Goal: Task Accomplishment & Management: Use online tool/utility

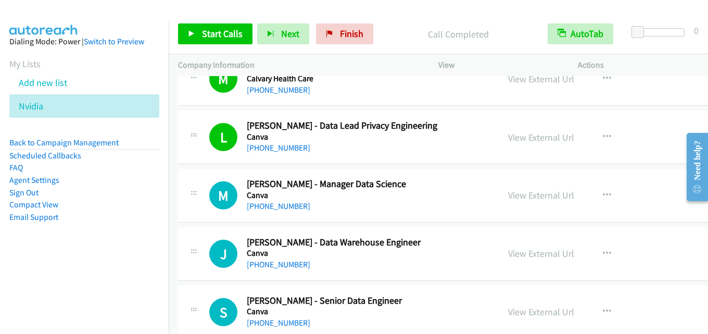
scroll to position [4476, 0]
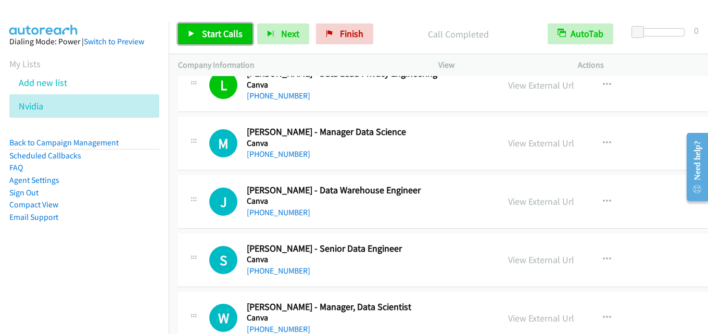
click at [215, 34] on span "Start Calls" at bounding box center [222, 34] width 41 height 12
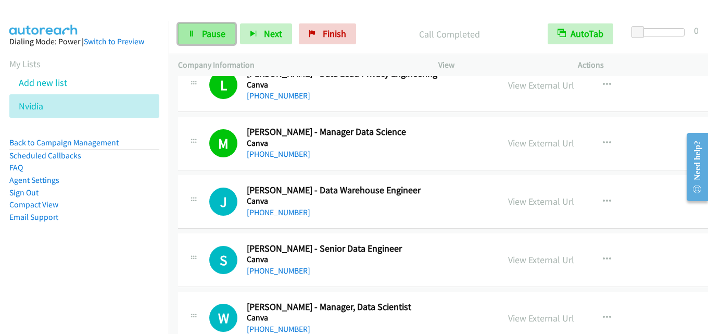
click at [220, 36] on span "Pause" at bounding box center [213, 34] width 23 height 12
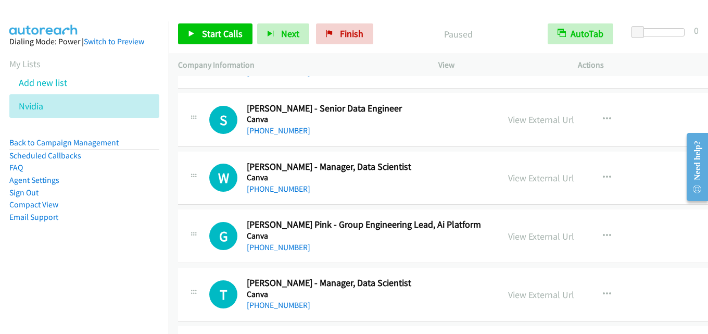
scroll to position [4632, 0]
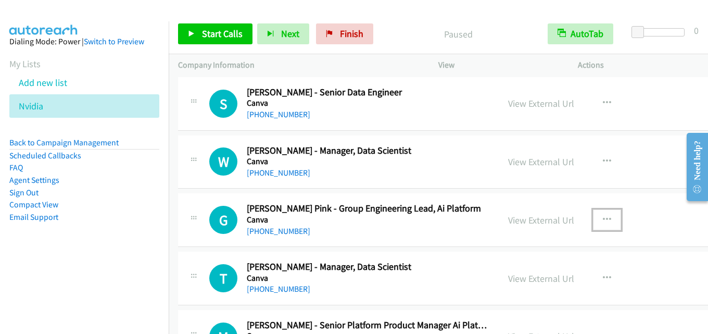
click at [593, 220] on button "button" at bounding box center [607, 219] width 28 height 21
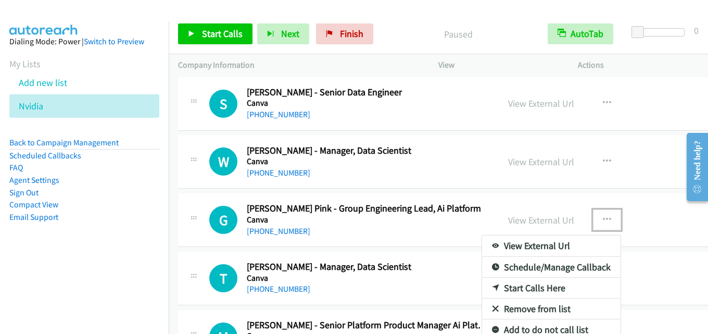
click at [506, 285] on link "Start Calls Here" at bounding box center [551, 287] width 138 height 21
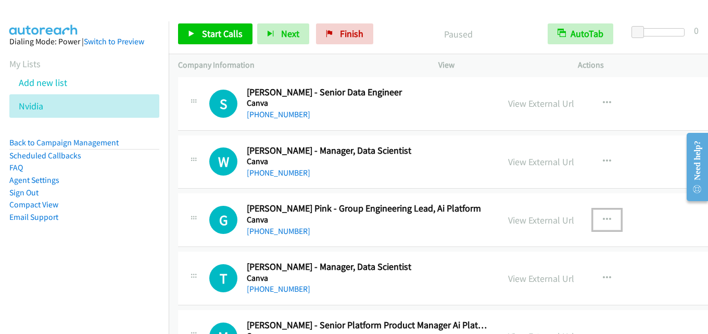
click at [434, 222] on h5 "Canva" at bounding box center [368, 219] width 242 height 10
click at [208, 31] on span "Start Calls" at bounding box center [222, 34] width 41 height 12
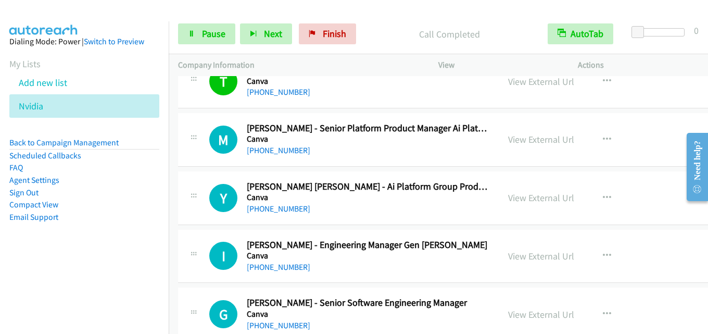
scroll to position [4840, 0]
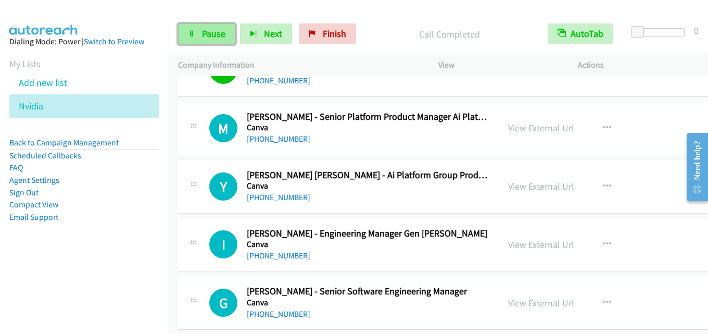
click at [215, 36] on span "Pause" at bounding box center [213, 34] width 23 height 12
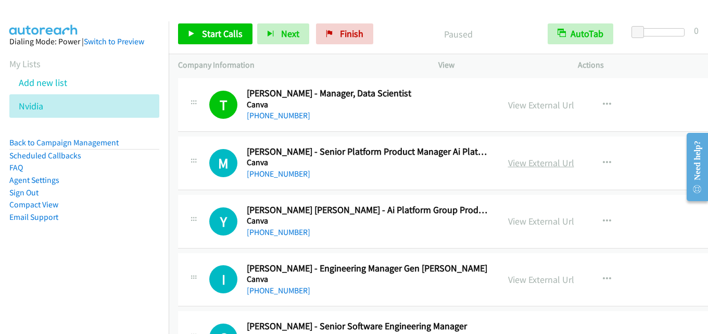
scroll to position [4788, 0]
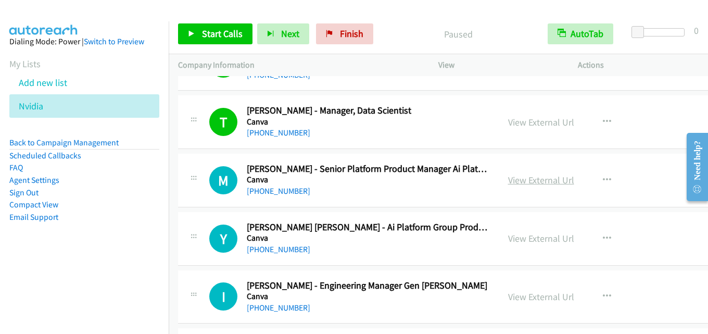
click at [508, 180] on link "View External Url" at bounding box center [541, 180] width 66 height 12
click at [202, 36] on span "Start Calls" at bounding box center [222, 34] width 41 height 12
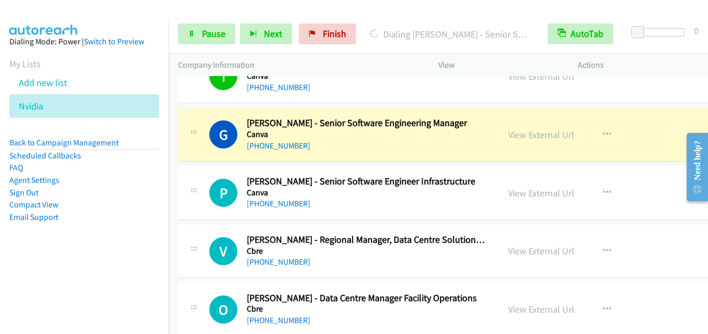
scroll to position [4997, 0]
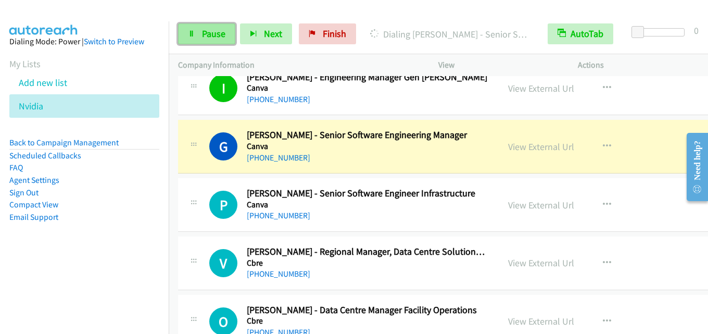
click at [214, 31] on span "Pause" at bounding box center [213, 34] width 23 height 12
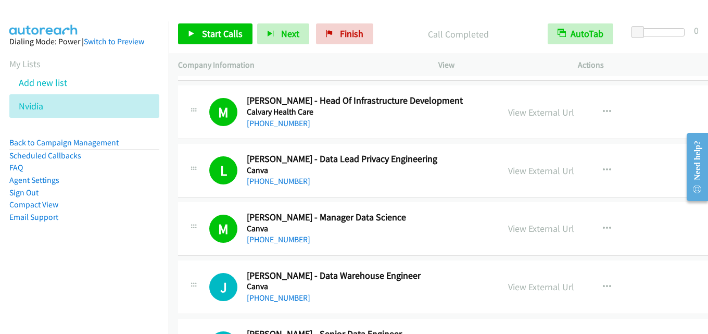
scroll to position [4372, 0]
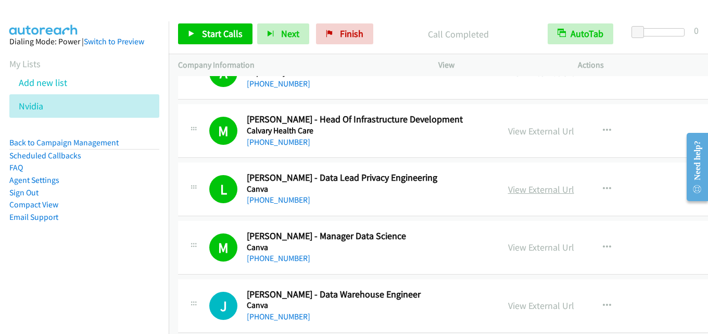
click at [540, 194] on link "View External Url" at bounding box center [541, 189] width 66 height 12
click at [536, 185] on link "View External Url" at bounding box center [541, 189] width 66 height 12
click at [508, 186] on link "View External Url" at bounding box center [541, 189] width 66 height 12
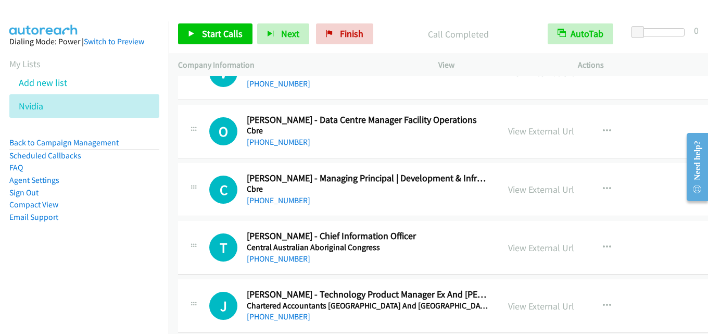
scroll to position [5205, 0]
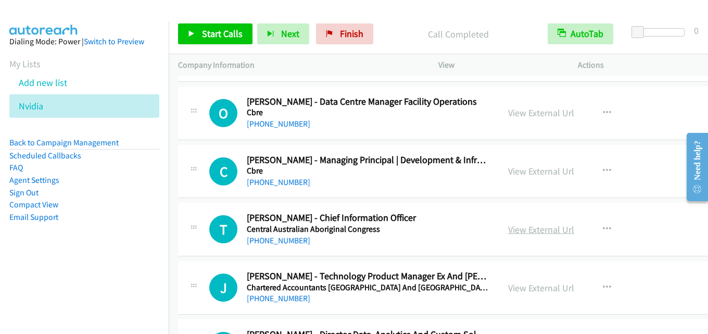
click at [513, 228] on link "View External Url" at bounding box center [541, 229] width 66 height 12
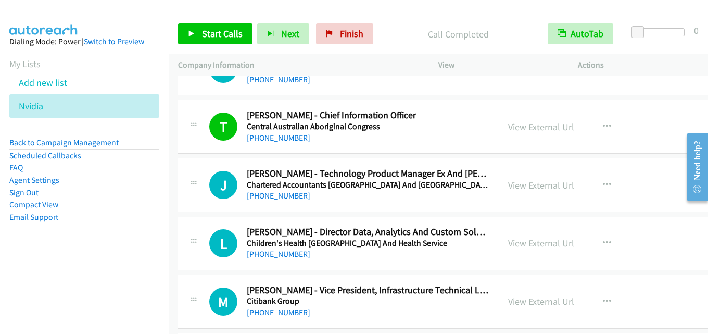
scroll to position [5309, 0]
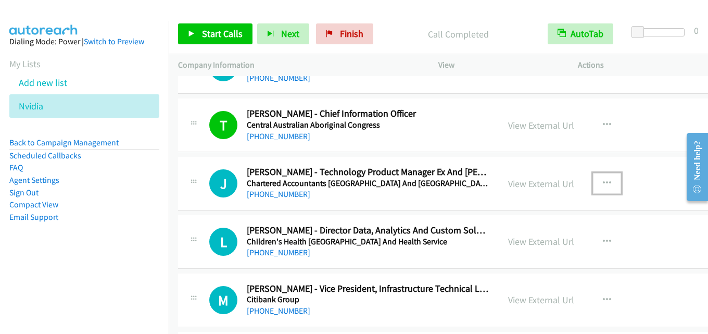
click at [603, 183] on icon "button" at bounding box center [607, 183] width 8 height 8
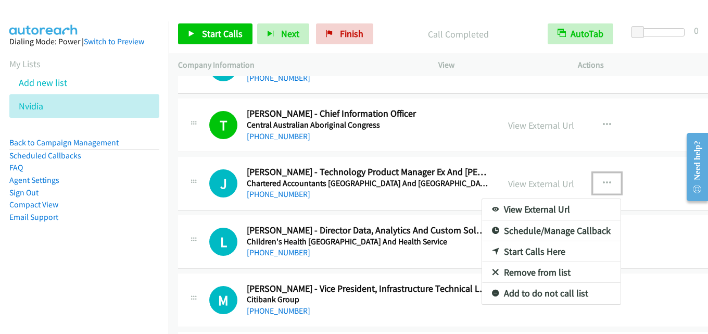
click at [524, 249] on link "Start Calls Here" at bounding box center [551, 251] width 138 height 21
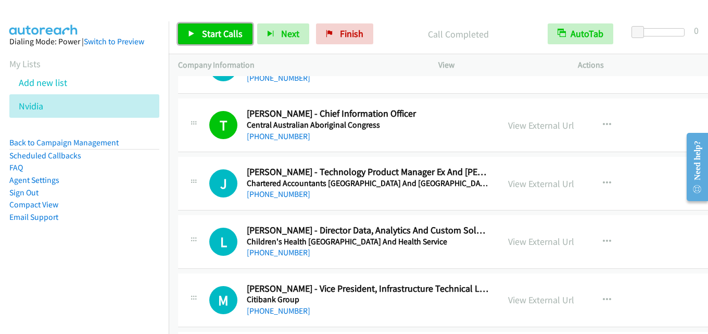
click at [212, 29] on span "Start Calls" at bounding box center [222, 34] width 41 height 12
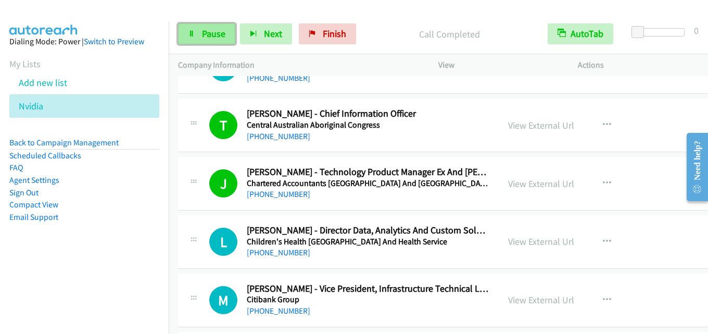
click at [218, 39] on span "Pause" at bounding box center [213, 34] width 23 height 12
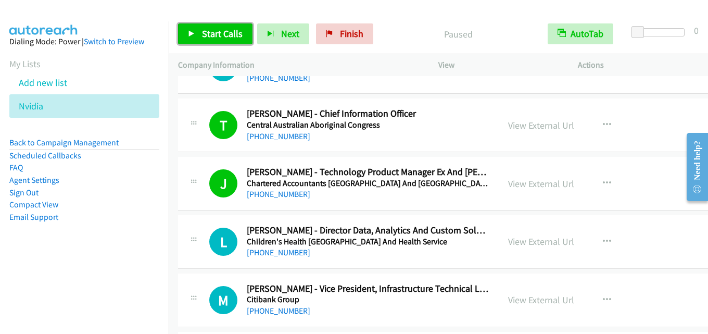
click at [217, 28] on span "Start Calls" at bounding box center [222, 34] width 41 height 12
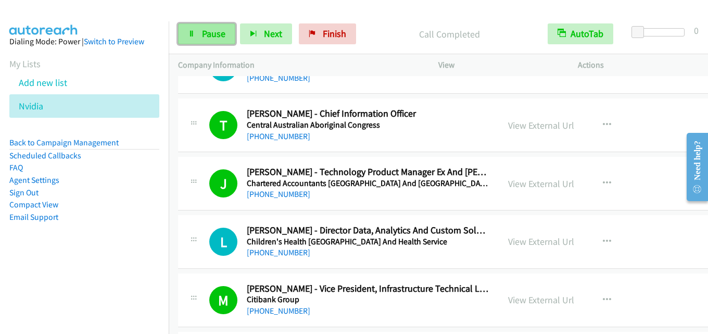
click at [215, 36] on span "Pause" at bounding box center [213, 34] width 23 height 12
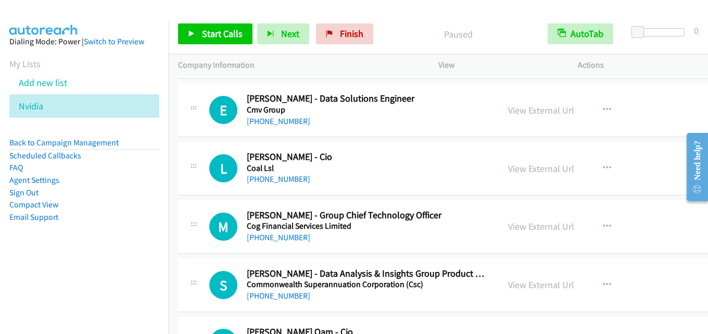
scroll to position [5621, 0]
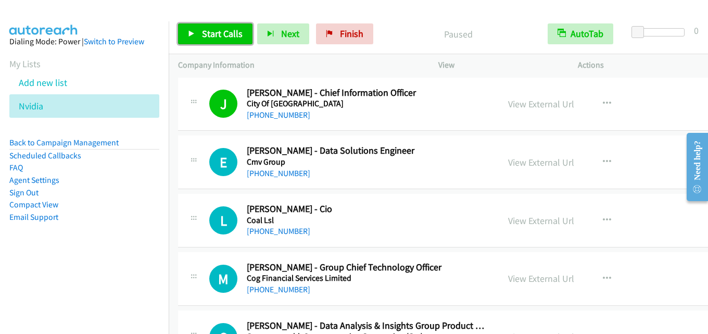
click at [203, 26] on link "Start Calls" at bounding box center [215, 33] width 74 height 21
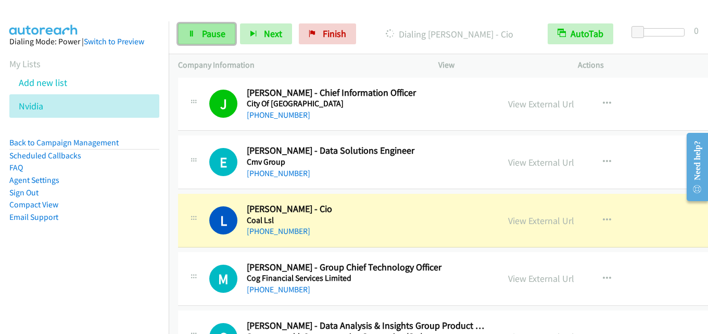
click at [220, 32] on span "Pause" at bounding box center [213, 34] width 23 height 12
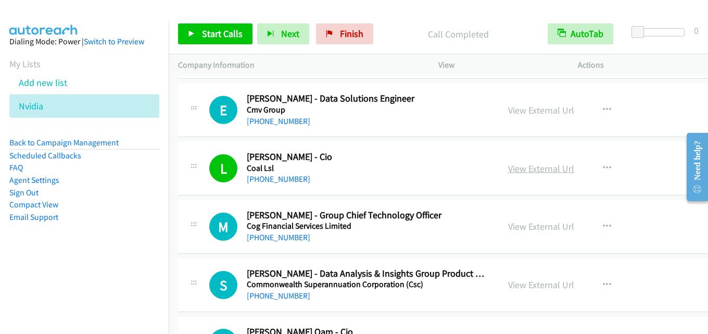
scroll to position [5725, 0]
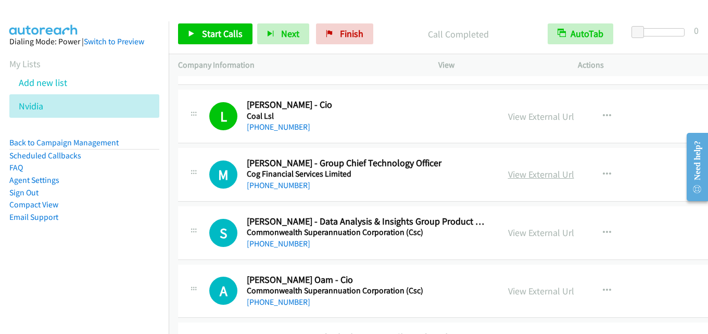
click at [508, 171] on link "View External Url" at bounding box center [541, 174] width 66 height 12
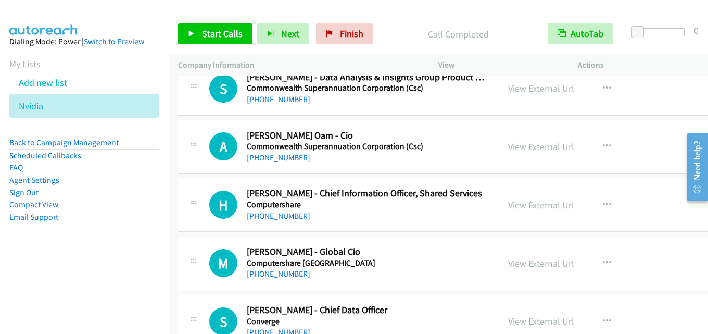
scroll to position [5881, 0]
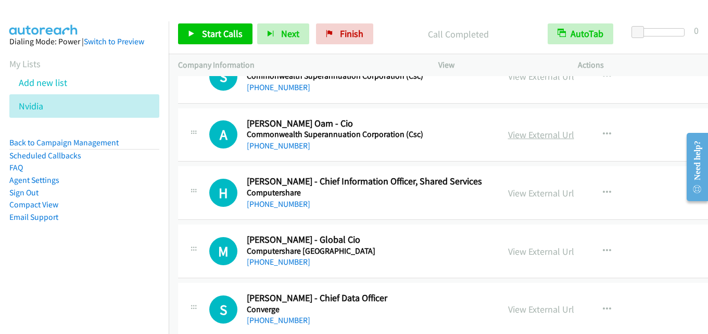
click at [526, 137] on link "View External Url" at bounding box center [541, 135] width 66 height 12
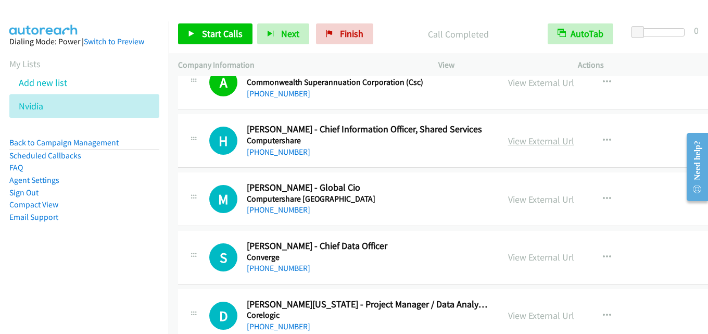
click at [511, 141] on link "View External Url" at bounding box center [541, 141] width 66 height 12
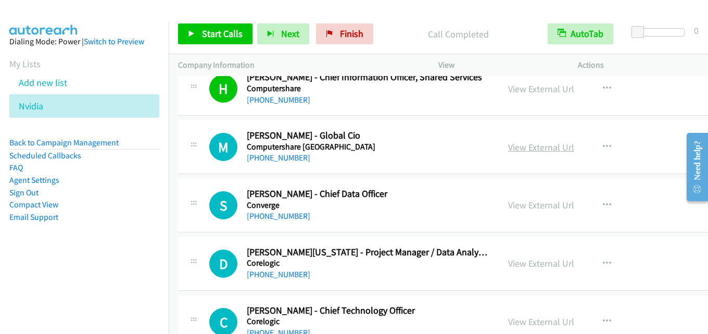
click at [520, 145] on link "View External Url" at bounding box center [541, 147] width 66 height 12
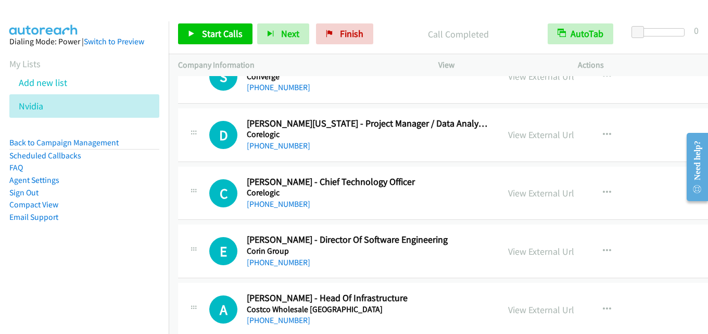
scroll to position [6142, 0]
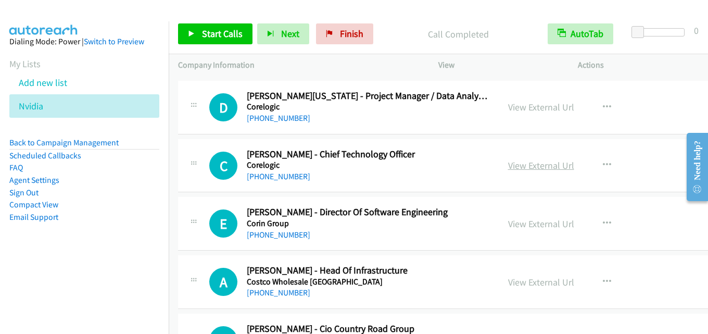
click at [512, 167] on link "View External Url" at bounding box center [541, 165] width 66 height 12
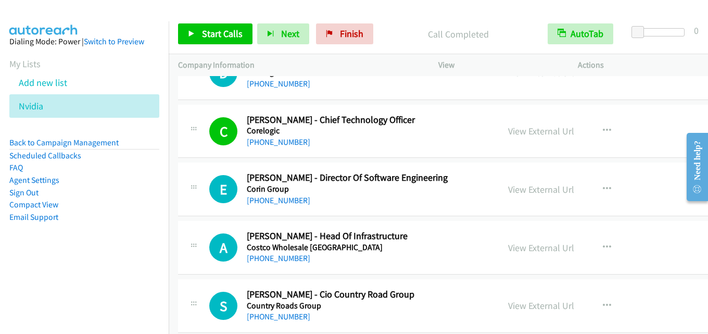
scroll to position [6194, 0]
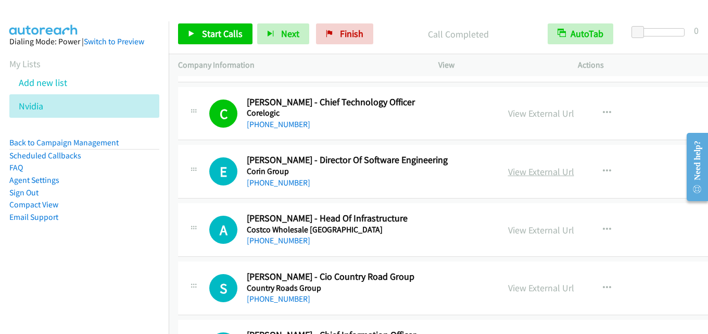
click at [524, 175] on link "View External Url" at bounding box center [541, 172] width 66 height 12
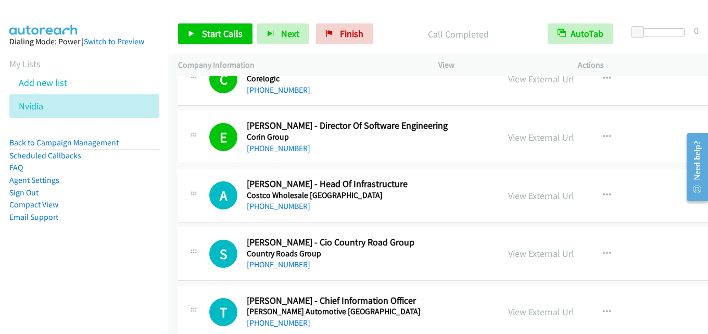
scroll to position [6246, 0]
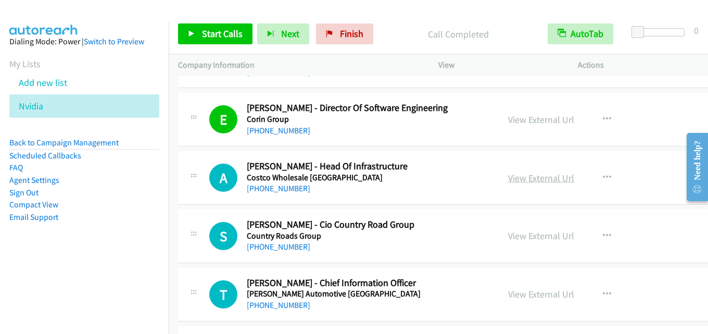
click at [517, 176] on link "View External Url" at bounding box center [541, 178] width 66 height 12
click at [207, 29] on span "Start Calls" at bounding box center [222, 34] width 41 height 12
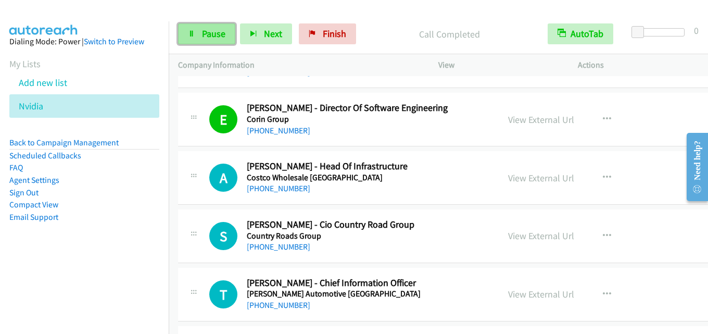
click at [208, 29] on span "Pause" at bounding box center [213, 34] width 23 height 12
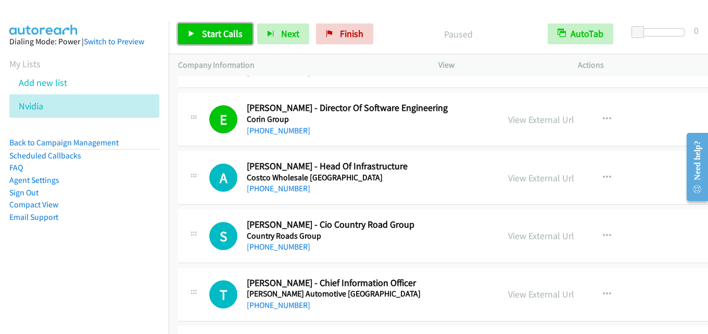
click at [208, 29] on span "Start Calls" at bounding box center [222, 34] width 41 height 12
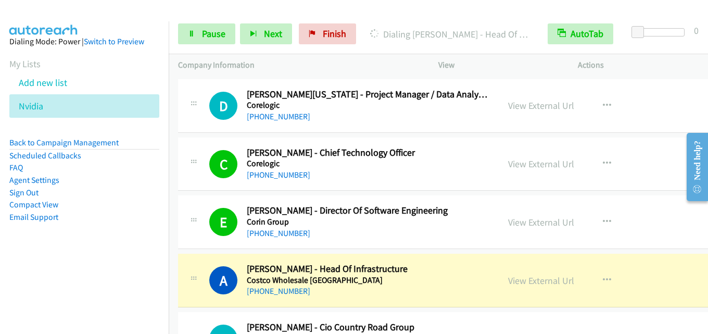
scroll to position [6298, 0]
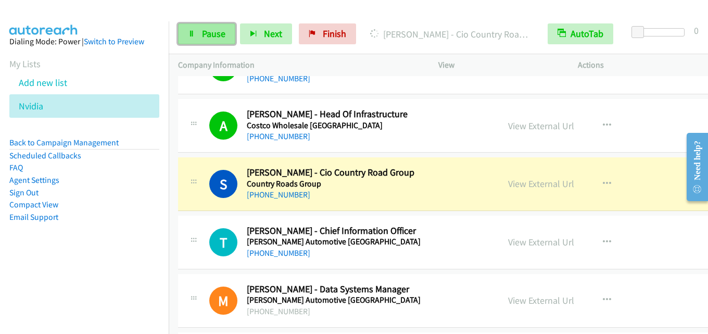
click at [213, 28] on span "Pause" at bounding box center [213, 34] width 23 height 12
click at [215, 29] on span "Pause" at bounding box center [213, 34] width 23 height 12
click at [224, 37] on span "Pause" at bounding box center [213, 34] width 23 height 12
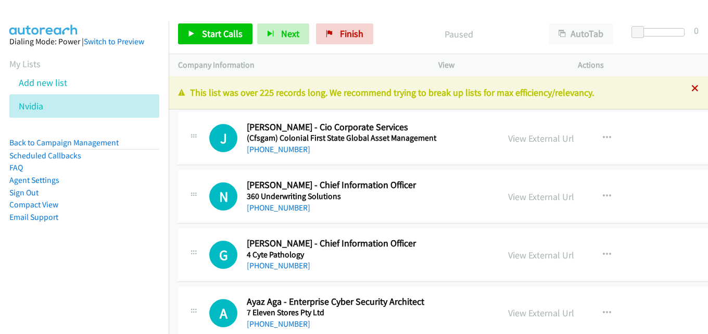
click at [691, 88] on icon at bounding box center [694, 88] width 7 height 7
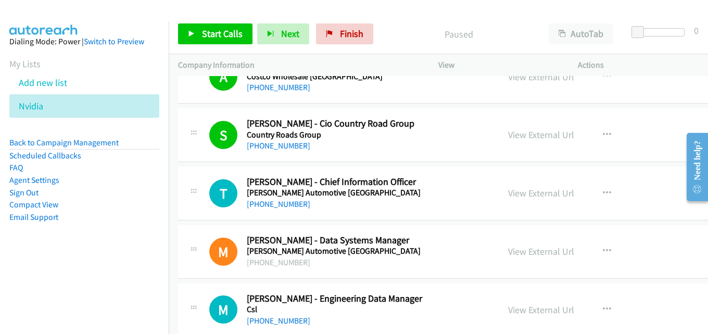
scroll to position [6298, 0]
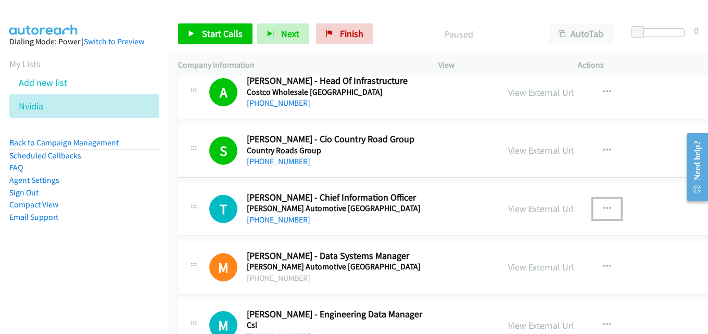
click at [603, 206] on icon "button" at bounding box center [607, 209] width 8 height 8
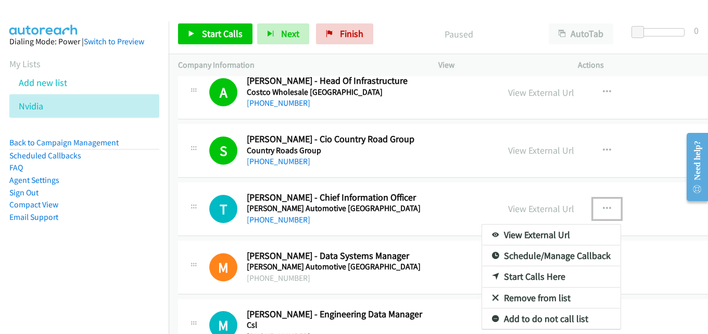
click at [535, 272] on link "Start Calls Here" at bounding box center [551, 276] width 138 height 21
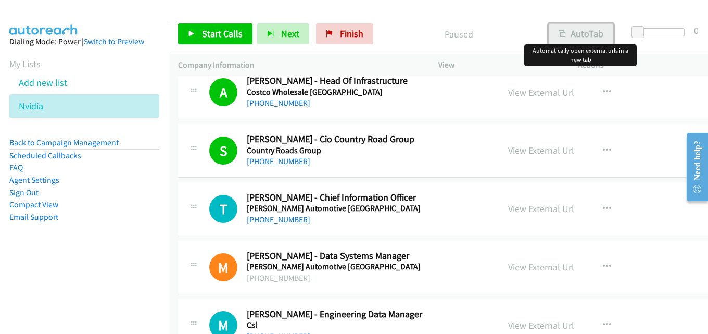
click at [572, 34] on button "AutoTab" at bounding box center [581, 33] width 65 height 21
click at [224, 36] on span "Start Calls" at bounding box center [222, 34] width 41 height 12
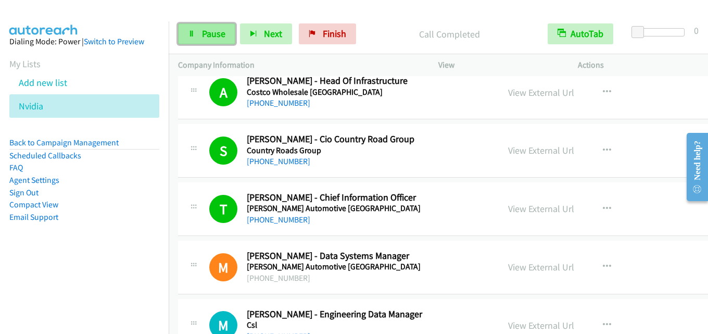
click at [209, 30] on span "Pause" at bounding box center [213, 34] width 23 height 12
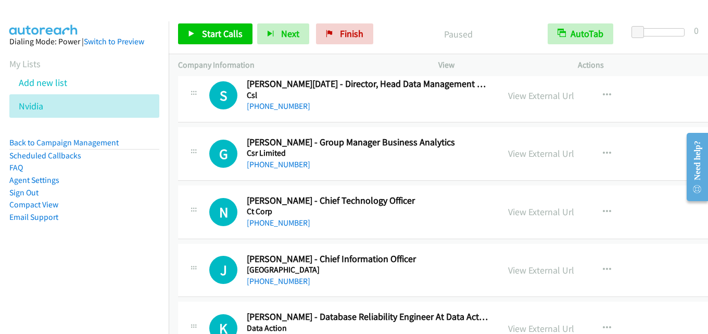
scroll to position [6662, 0]
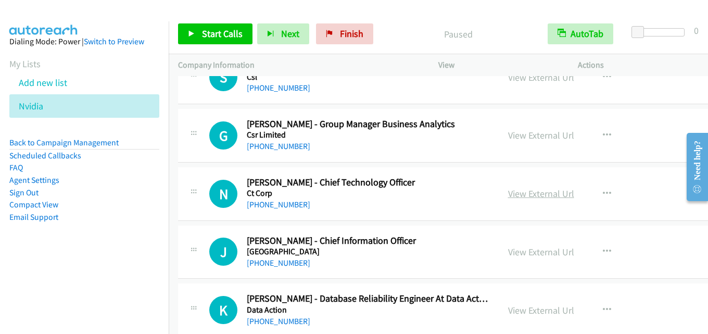
click at [508, 191] on link "View External Url" at bounding box center [541, 193] width 66 height 12
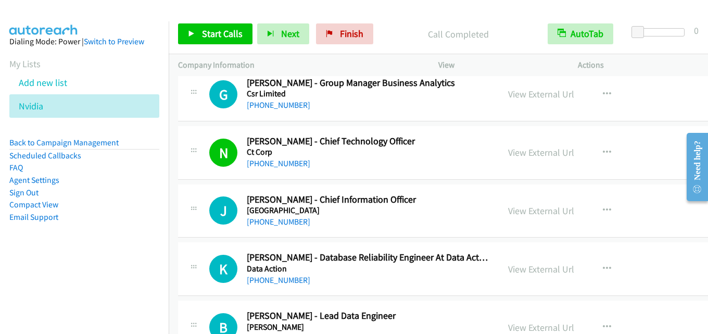
scroll to position [6714, 0]
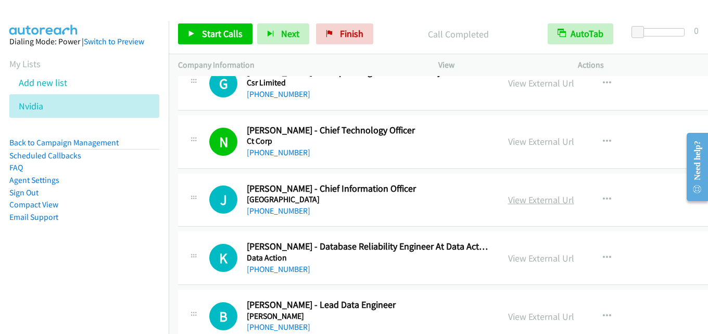
click at [539, 203] on link "View External Url" at bounding box center [541, 200] width 66 height 12
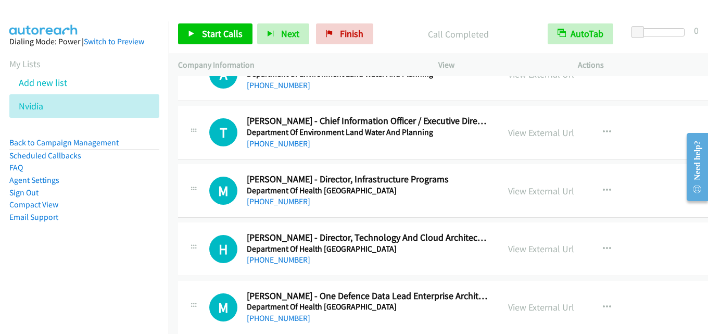
scroll to position [7183, 0]
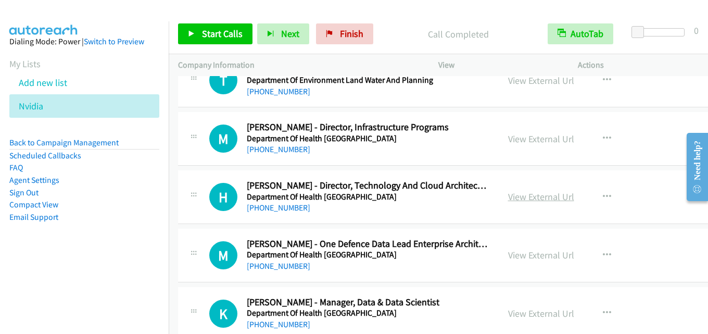
click at [517, 195] on link "View External Url" at bounding box center [541, 196] width 66 height 12
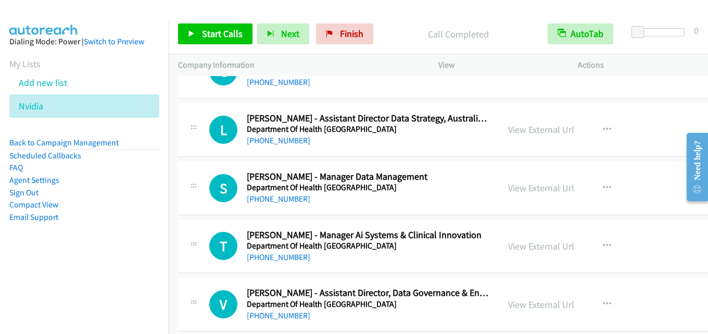
scroll to position [7651, 0]
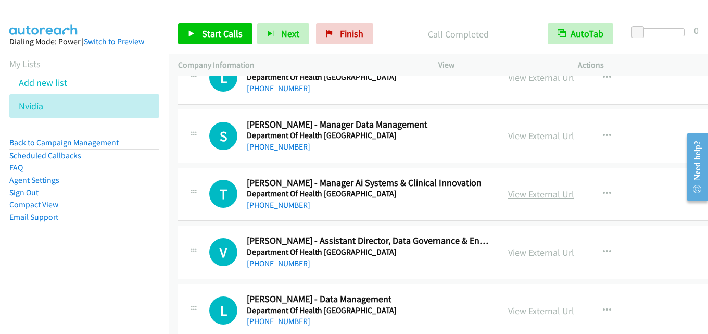
click at [514, 194] on link "View External Url" at bounding box center [541, 194] width 66 height 12
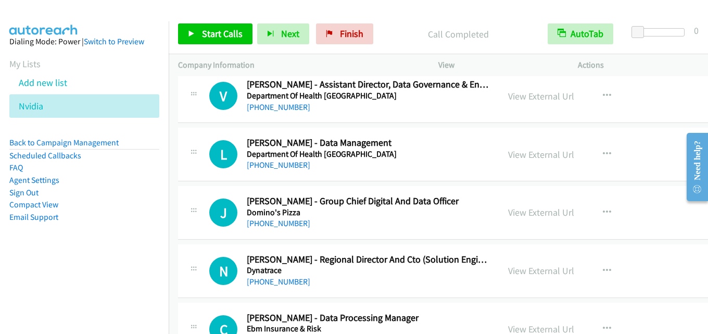
scroll to position [7859, 0]
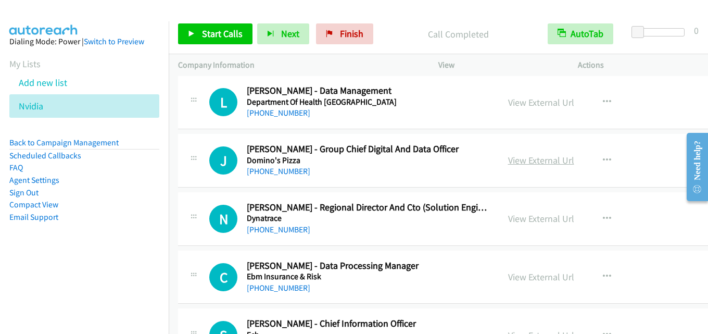
click at [511, 162] on link "View External Url" at bounding box center [541, 160] width 66 height 12
click at [522, 160] on link "View External Url" at bounding box center [541, 160] width 66 height 12
click at [529, 216] on link "View External Url" at bounding box center [541, 218] width 66 height 12
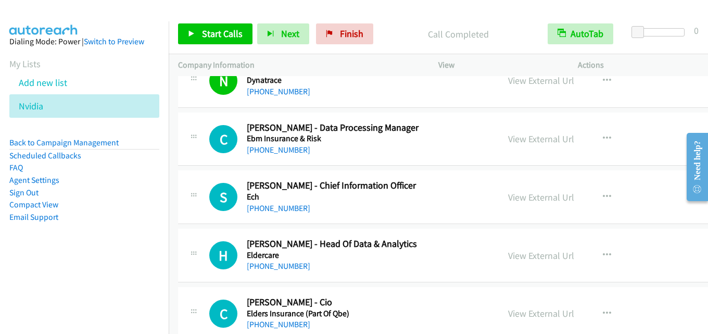
scroll to position [8015, 0]
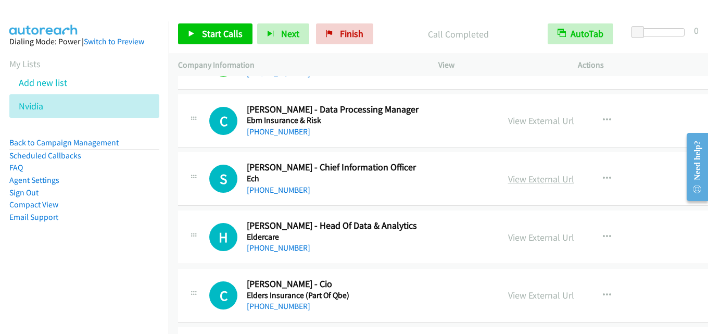
click at [508, 178] on link "View External Url" at bounding box center [541, 179] width 66 height 12
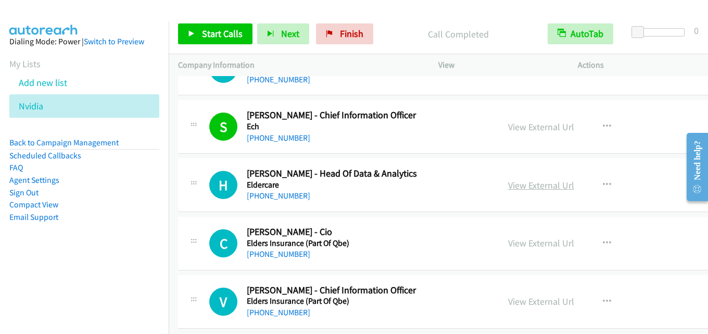
click at [525, 184] on link "View External Url" at bounding box center [541, 185] width 66 height 12
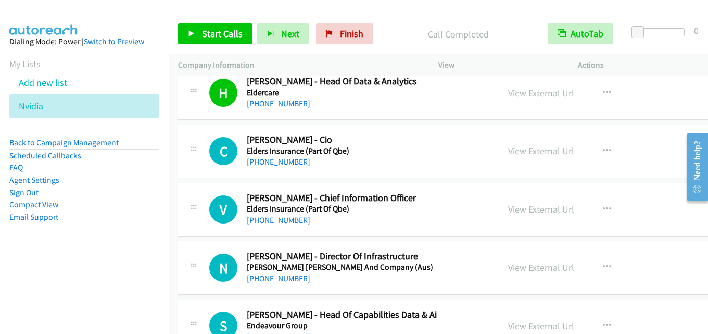
scroll to position [8172, 0]
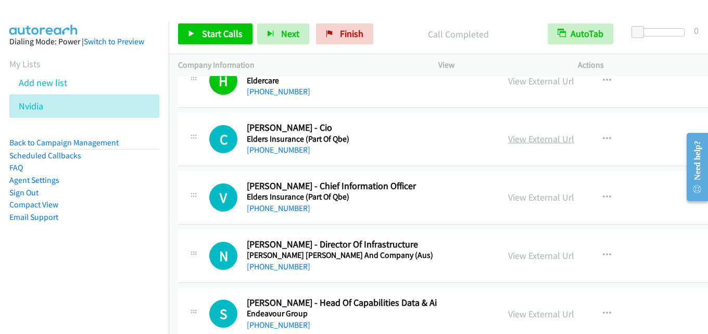
click at [508, 145] on link "View External Url" at bounding box center [541, 139] width 66 height 12
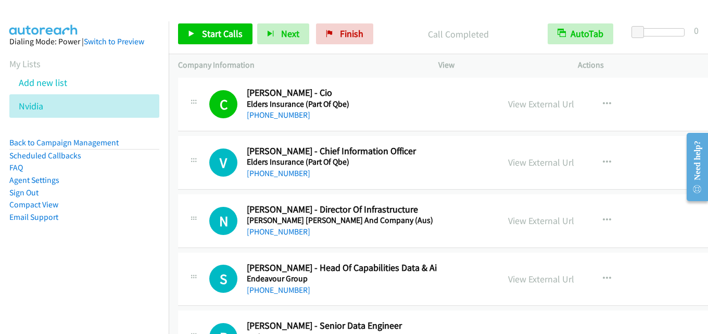
scroll to position [8224, 0]
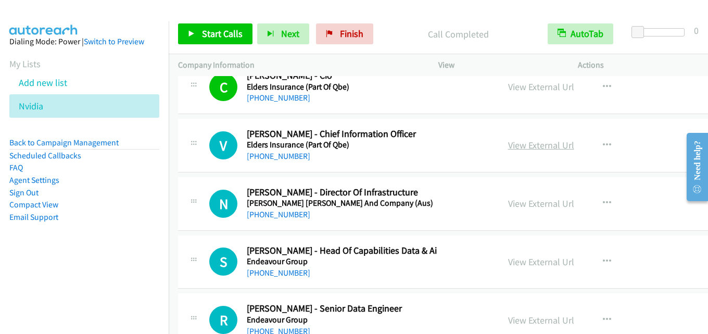
click at [530, 146] on link "View External Url" at bounding box center [541, 145] width 66 height 12
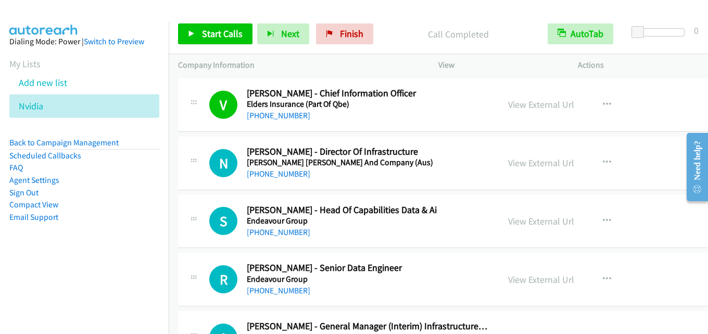
scroll to position [8276, 0]
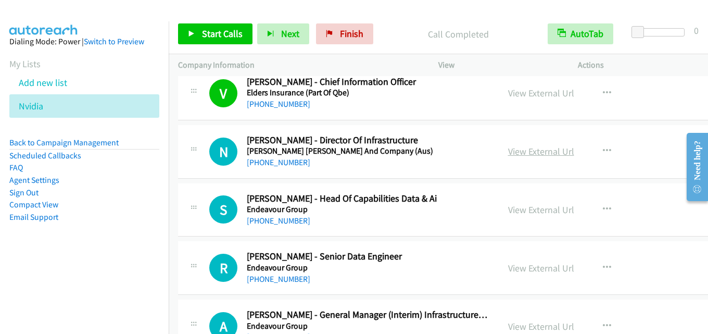
click at [512, 152] on link "View External Url" at bounding box center [541, 151] width 66 height 12
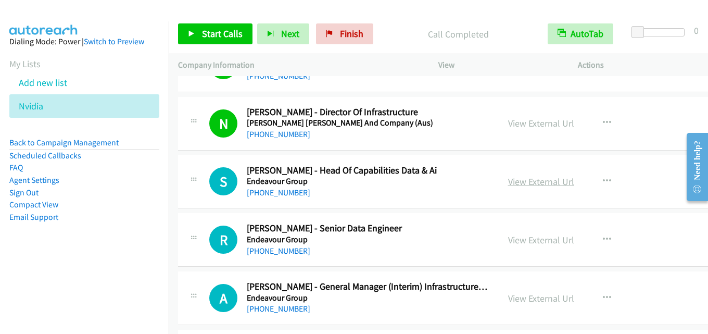
scroll to position [8328, 0]
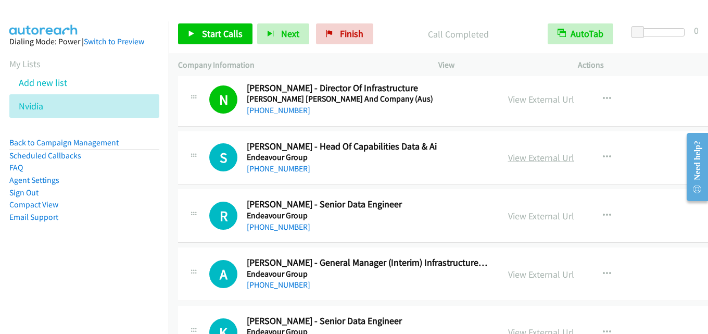
click at [525, 154] on link "View External Url" at bounding box center [541, 157] width 66 height 12
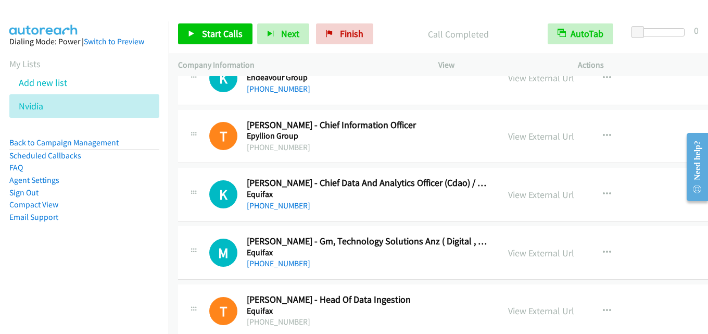
scroll to position [8588, 0]
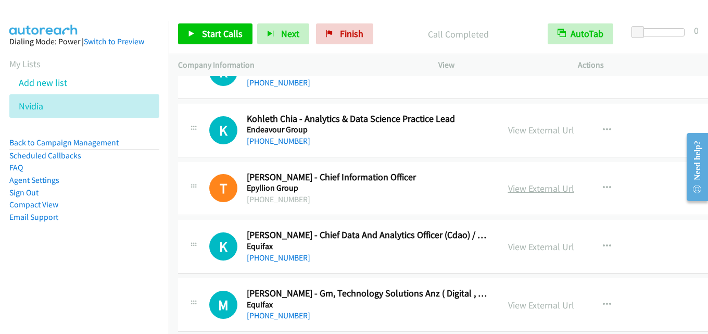
click at [508, 186] on link "View External Url" at bounding box center [541, 188] width 66 height 12
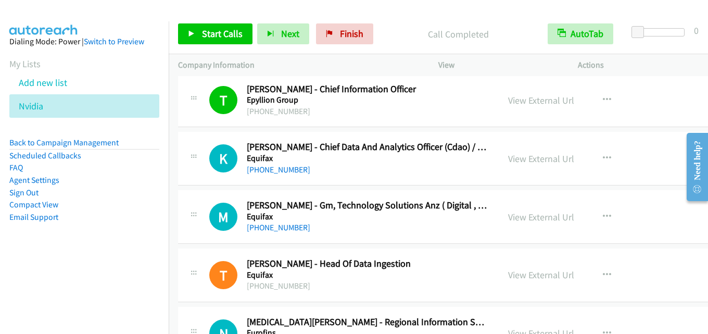
scroll to position [8692, 0]
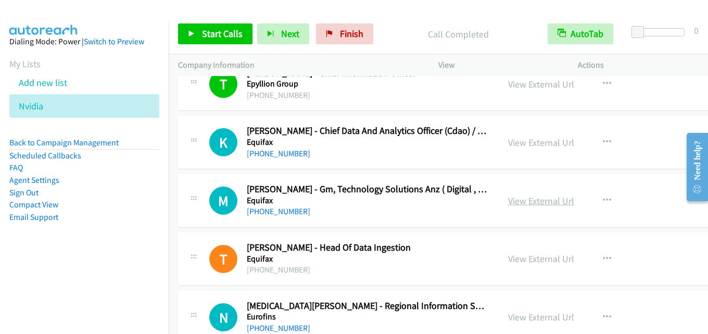
click at [514, 201] on link "View External Url" at bounding box center [541, 201] width 66 height 12
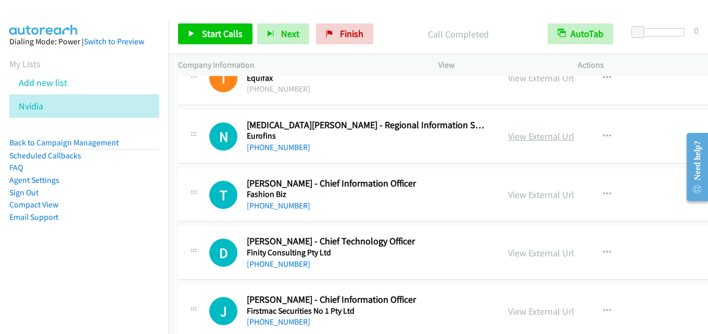
scroll to position [8952, 0]
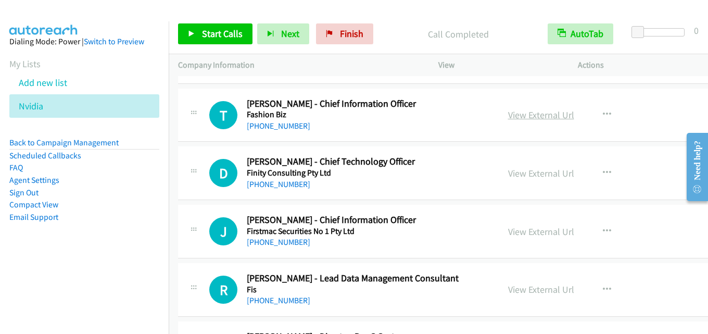
click at [513, 112] on link "View External Url" at bounding box center [541, 115] width 66 height 12
drag, startPoint x: 518, startPoint y: 175, endPoint x: 536, endPoint y: 149, distance: 31.8
click at [512, 173] on link "View External Url" at bounding box center [541, 173] width 66 height 12
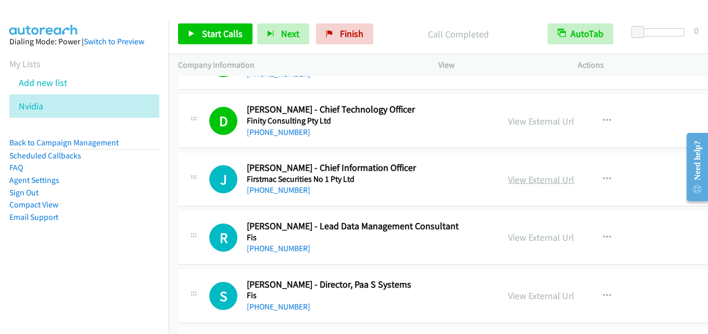
click at [533, 182] on link "View External Url" at bounding box center [541, 179] width 66 height 12
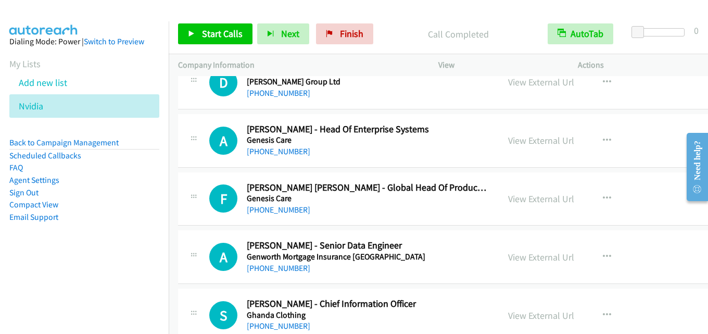
scroll to position [9525, 0]
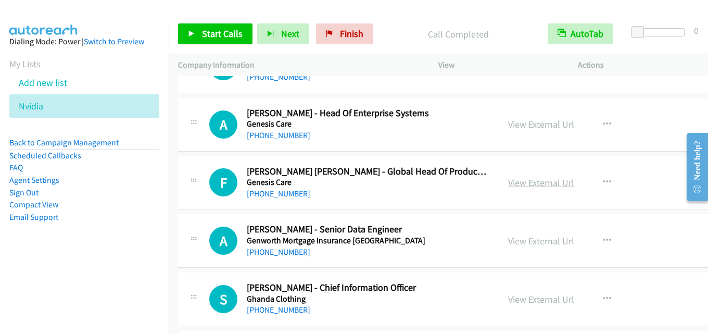
click at [518, 180] on link "View External Url" at bounding box center [541, 182] width 66 height 12
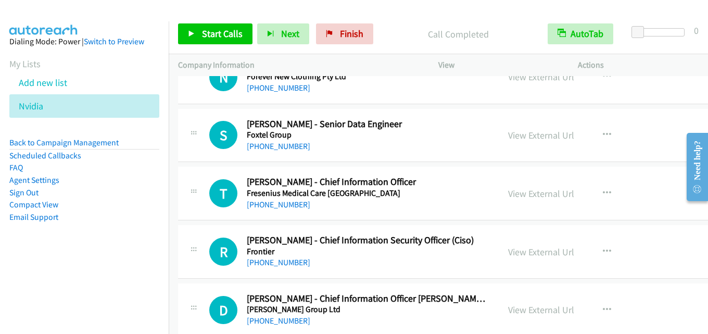
scroll to position [9265, 0]
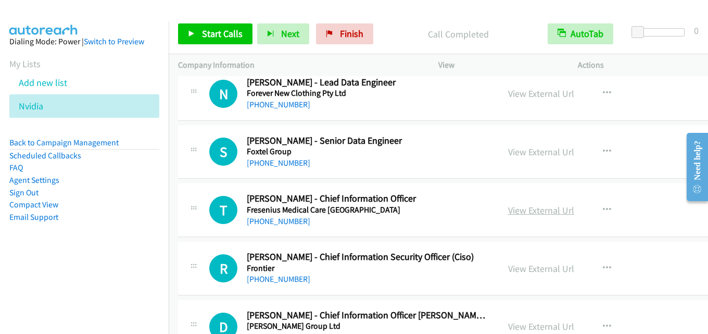
click at [511, 214] on link "View External Url" at bounding box center [541, 210] width 66 height 12
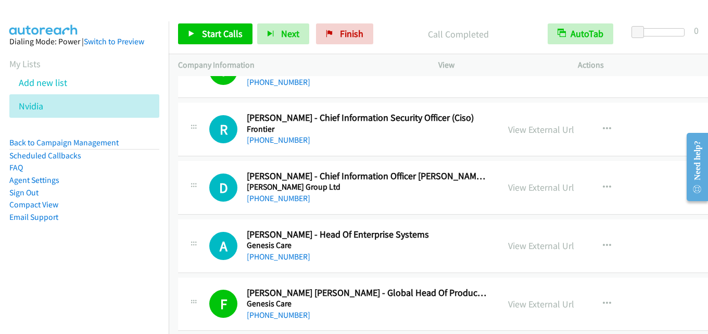
scroll to position [9421, 0]
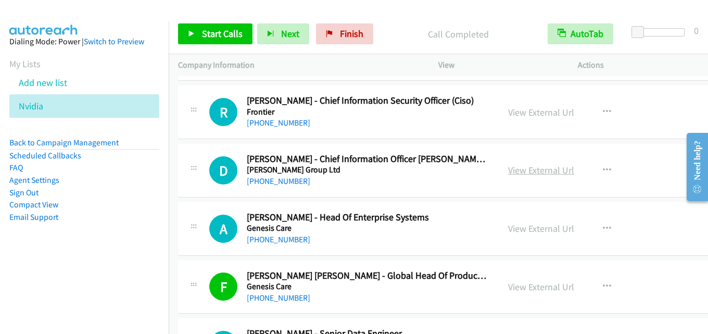
click at [517, 167] on link "View External Url" at bounding box center [541, 170] width 66 height 12
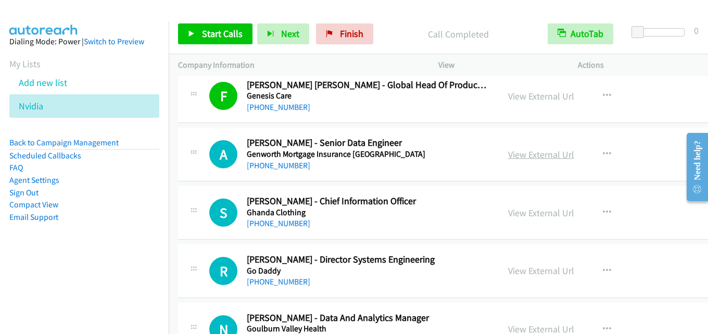
scroll to position [9629, 0]
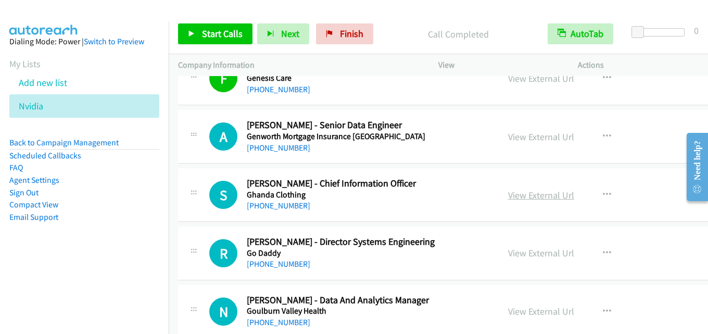
click at [515, 189] on link "View External Url" at bounding box center [541, 195] width 66 height 12
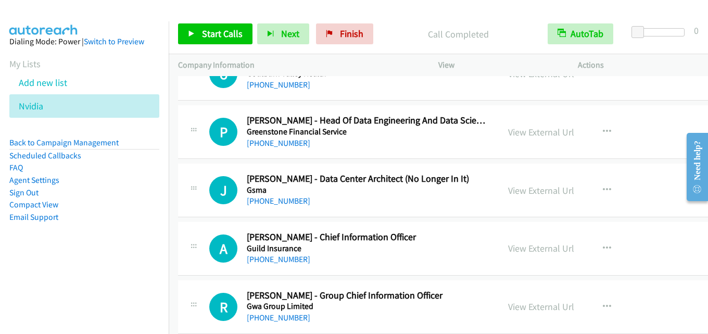
scroll to position [9941, 0]
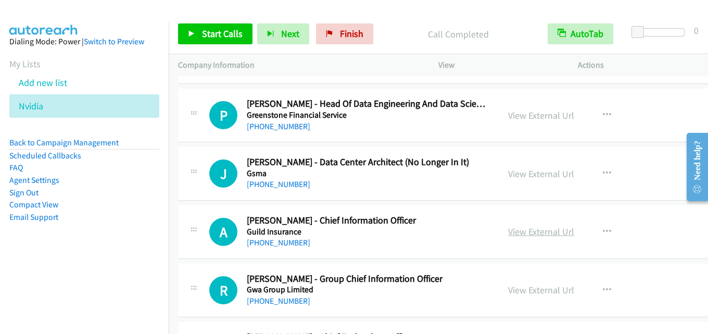
click at [514, 233] on link "View External Url" at bounding box center [541, 231] width 66 height 12
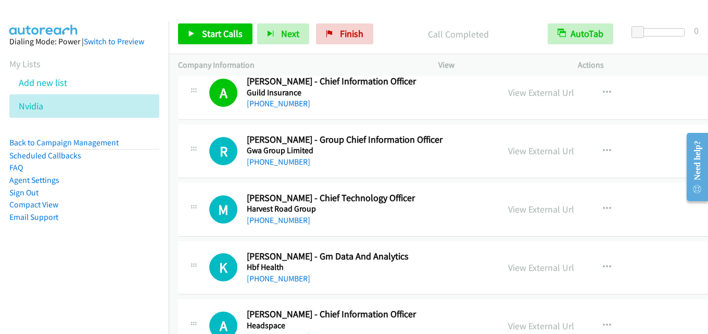
scroll to position [10097, 0]
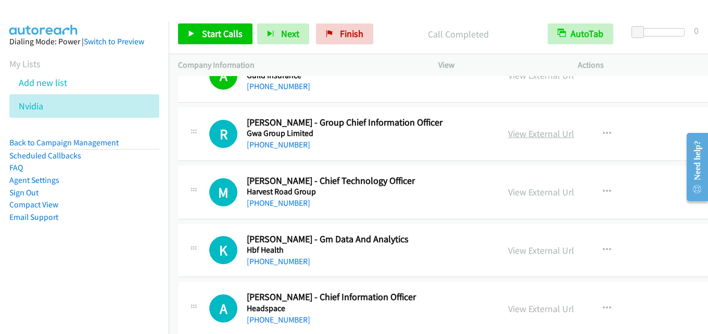
click at [518, 138] on link "View External Url" at bounding box center [541, 134] width 66 height 12
drag, startPoint x: 516, startPoint y: 193, endPoint x: 479, endPoint y: 204, distance: 38.4
click at [508, 190] on link "View External Url" at bounding box center [541, 192] width 66 height 12
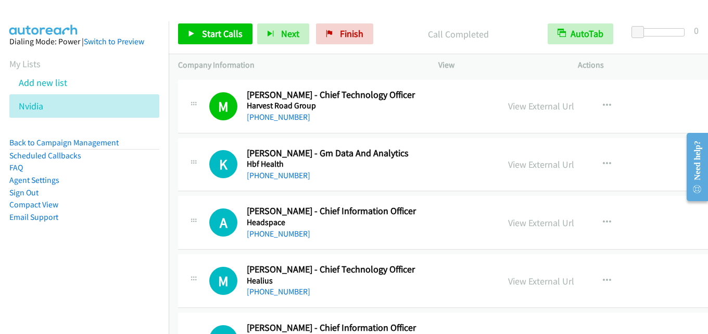
scroll to position [10201, 0]
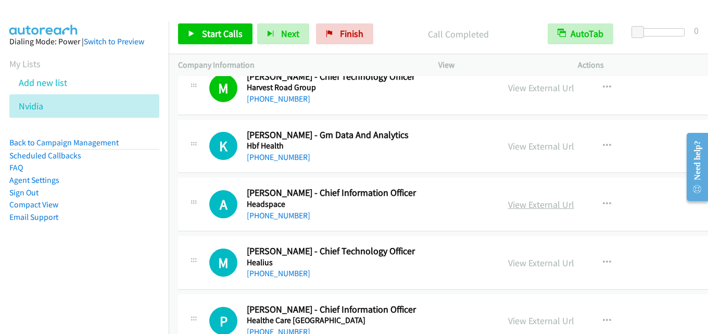
click at [522, 205] on link "View External Url" at bounding box center [541, 204] width 66 height 12
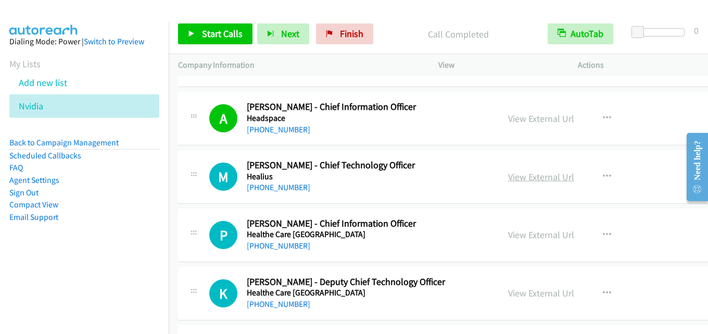
scroll to position [10306, 0]
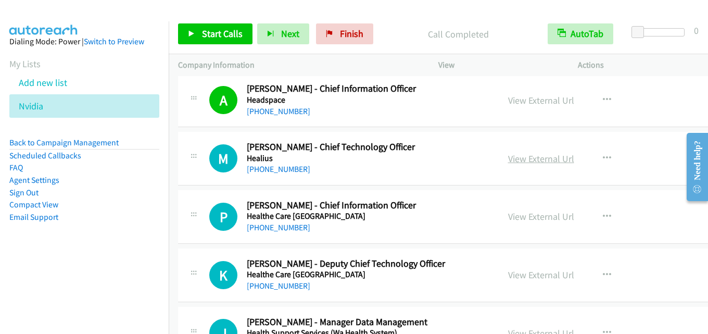
click at [518, 156] on link "View External Url" at bounding box center [541, 159] width 66 height 12
